Goal: Navigation & Orientation: Find specific page/section

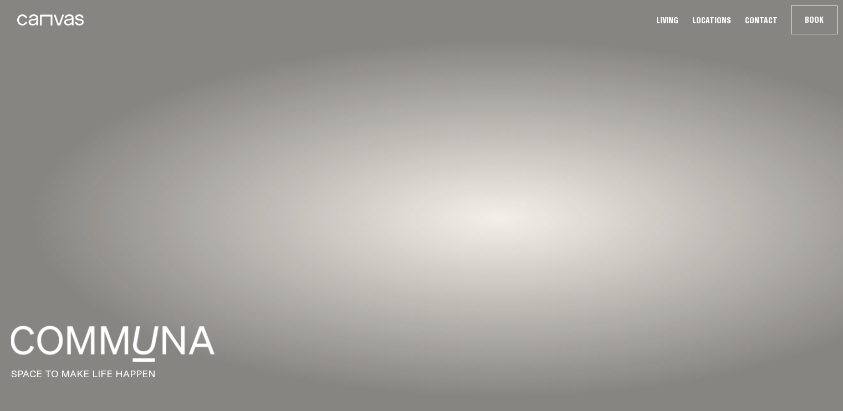
click at [675, 19] on link "Living" at bounding box center [667, 20] width 29 height 12
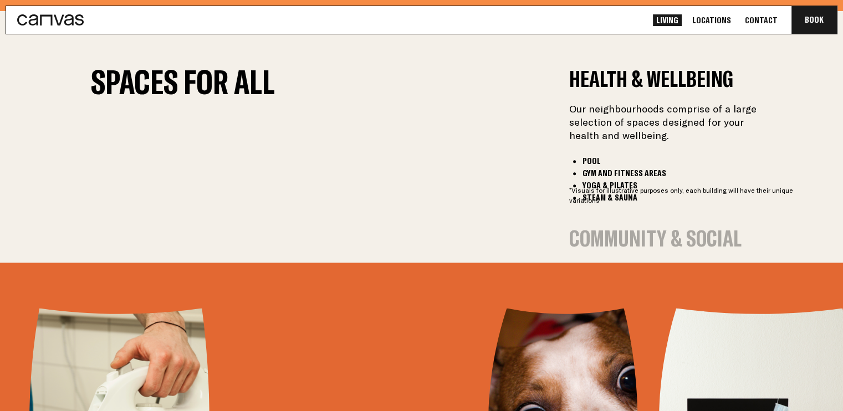
click at [610, 228] on button "Community & Social" at bounding box center [655, 238] width 172 height 21
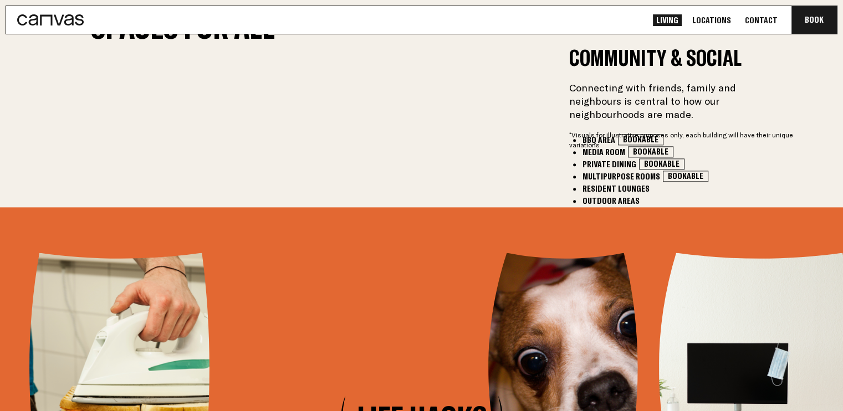
click at [621, 256] on button "Productivity & Work" at bounding box center [659, 266] width 180 height 21
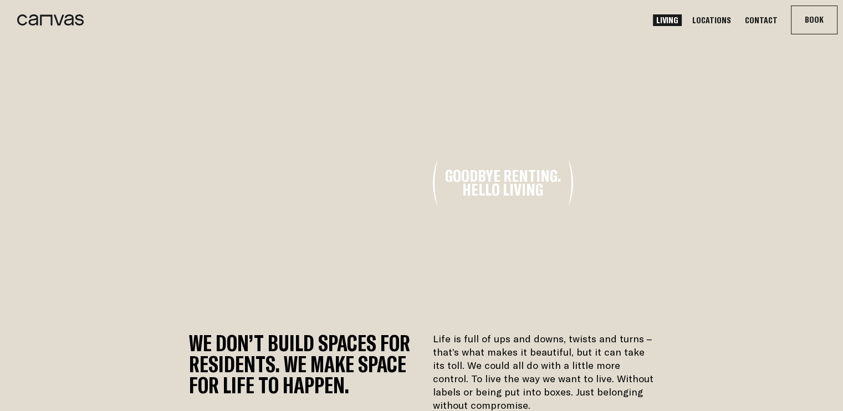
drag, startPoint x: 733, startPoint y: 195, endPoint x: 658, endPoint y: 200, distance: 74.4
click at [658, 200] on video at bounding box center [843, 182] width 510 height 255
drag, startPoint x: 777, startPoint y: 183, endPoint x: 303, endPoint y: 237, distance: 476.9
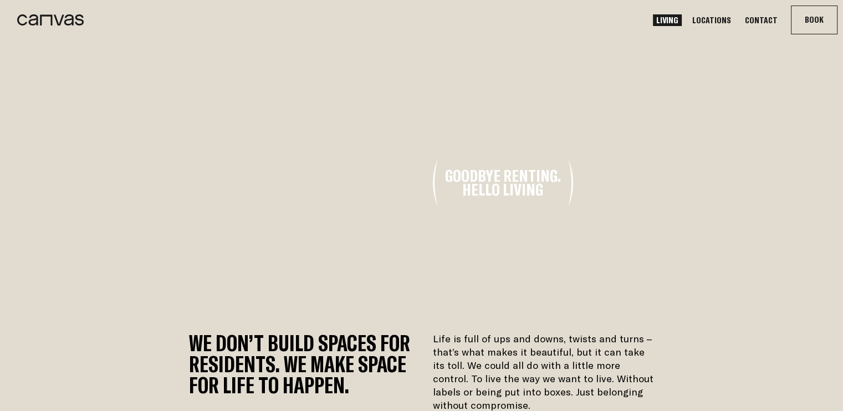
drag, startPoint x: 779, startPoint y: 169, endPoint x: 215, endPoint y: 232, distance: 567.9
drag, startPoint x: 774, startPoint y: 167, endPoint x: 261, endPoint y: 207, distance: 514.8
